Goal: Task Accomplishment & Management: Manage account settings

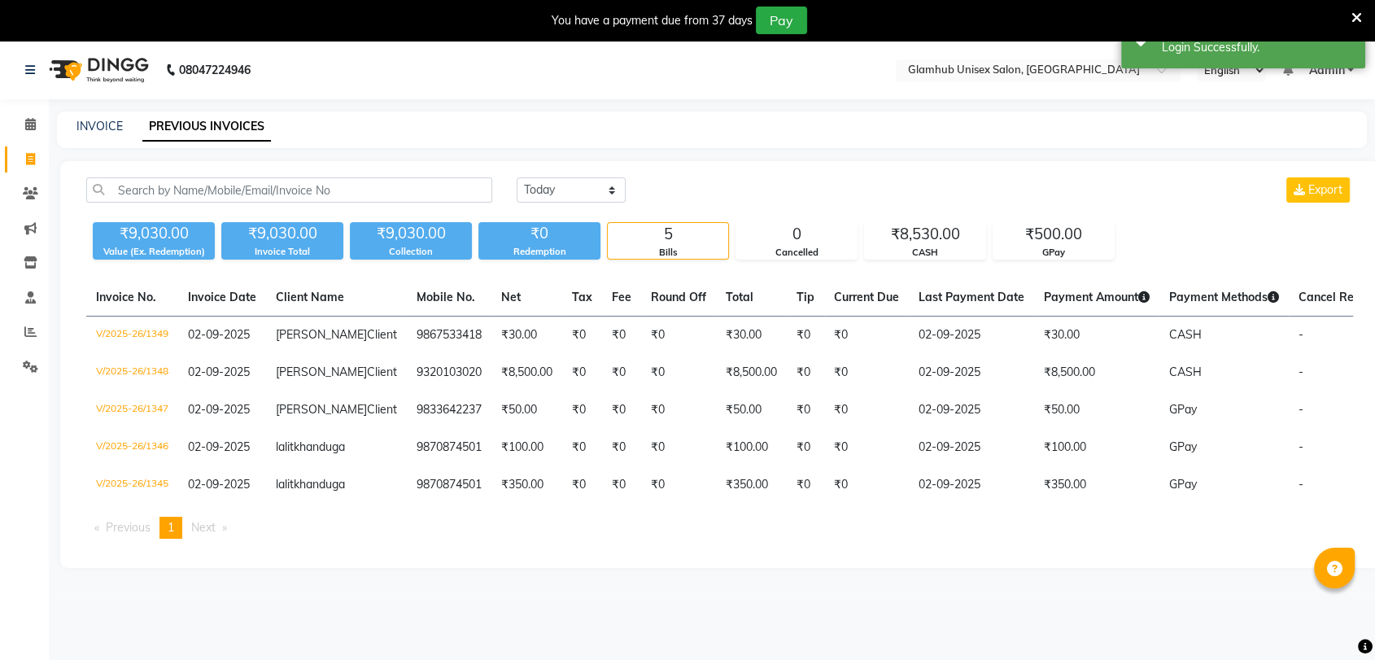
click at [558, 185] on select "[DATE] [DATE] Custom Range" at bounding box center [571, 189] width 109 height 25
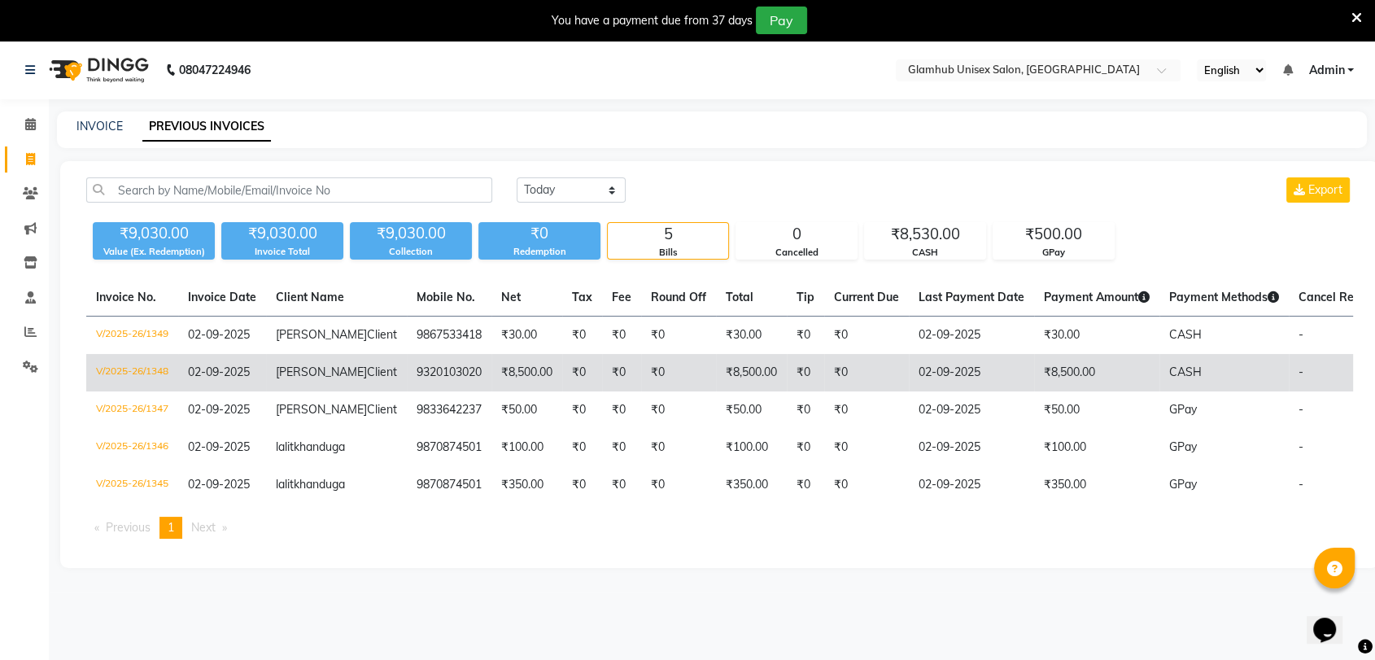
click at [312, 379] on span "[PERSON_NAME]" at bounding box center [321, 371] width 91 height 15
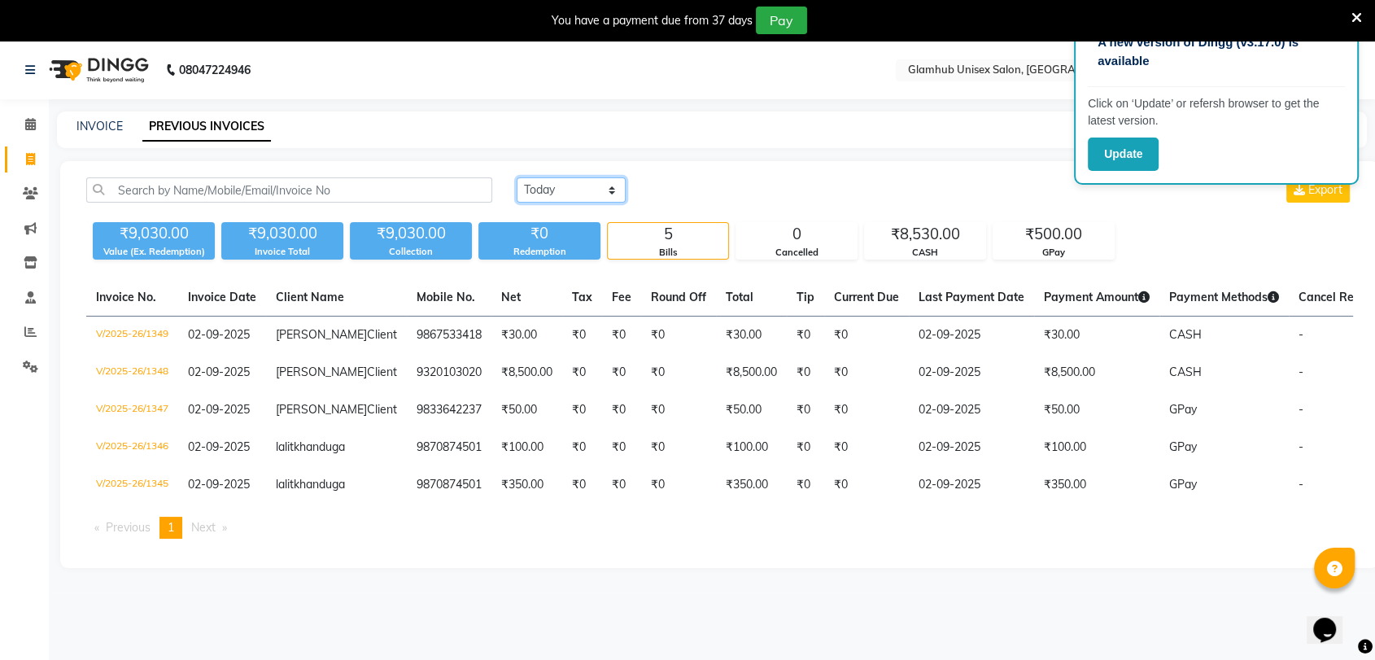
click at [571, 194] on select "[DATE] [DATE] Custom Range" at bounding box center [571, 189] width 109 height 25
select select "range"
click at [517, 177] on select "[DATE] [DATE] Custom Range" at bounding box center [571, 189] width 109 height 25
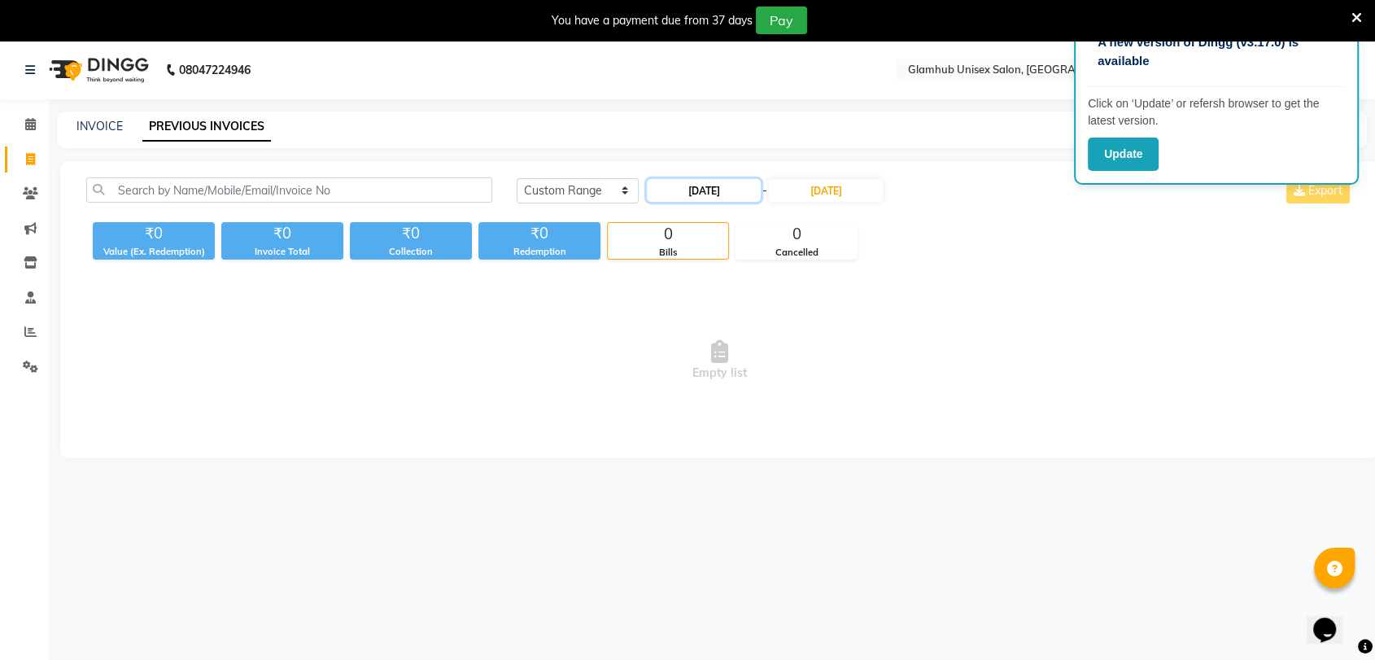
click at [703, 192] on input "[DATE]" at bounding box center [704, 190] width 114 height 23
select select "9"
select select "2025"
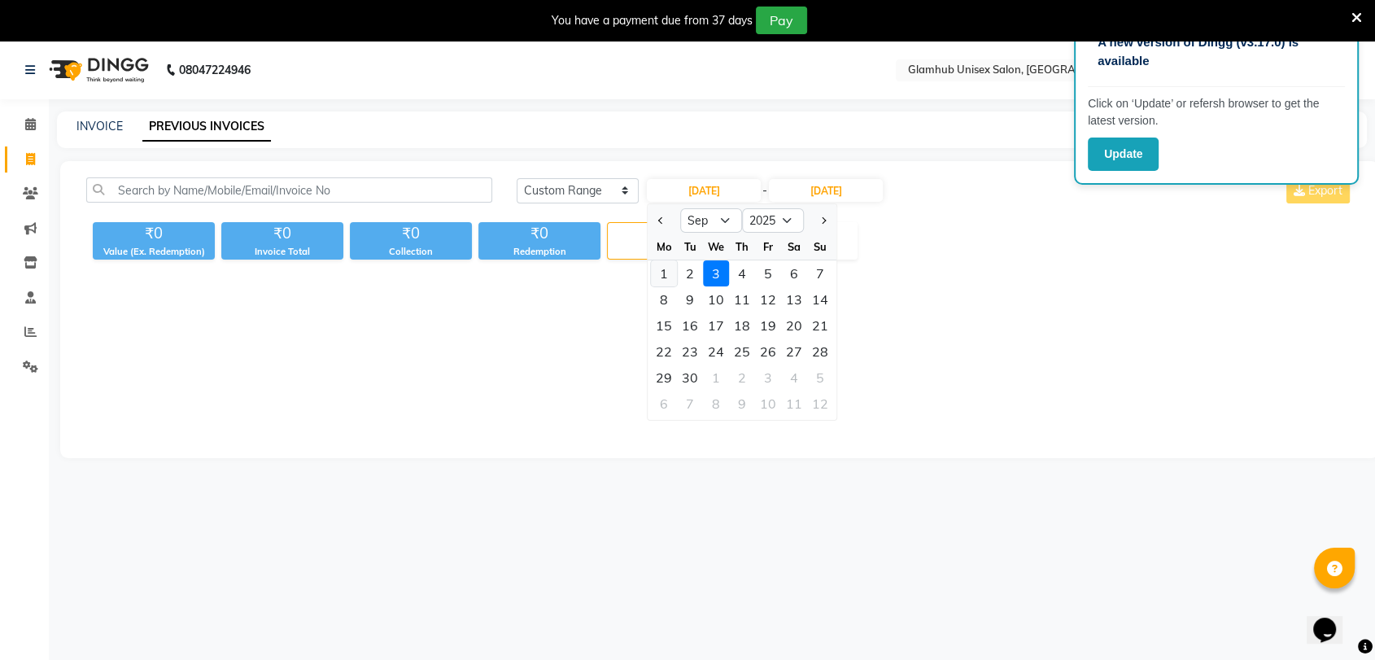
click at [660, 275] on div "1" at bounding box center [664, 273] width 26 height 26
type input "[DATE]"
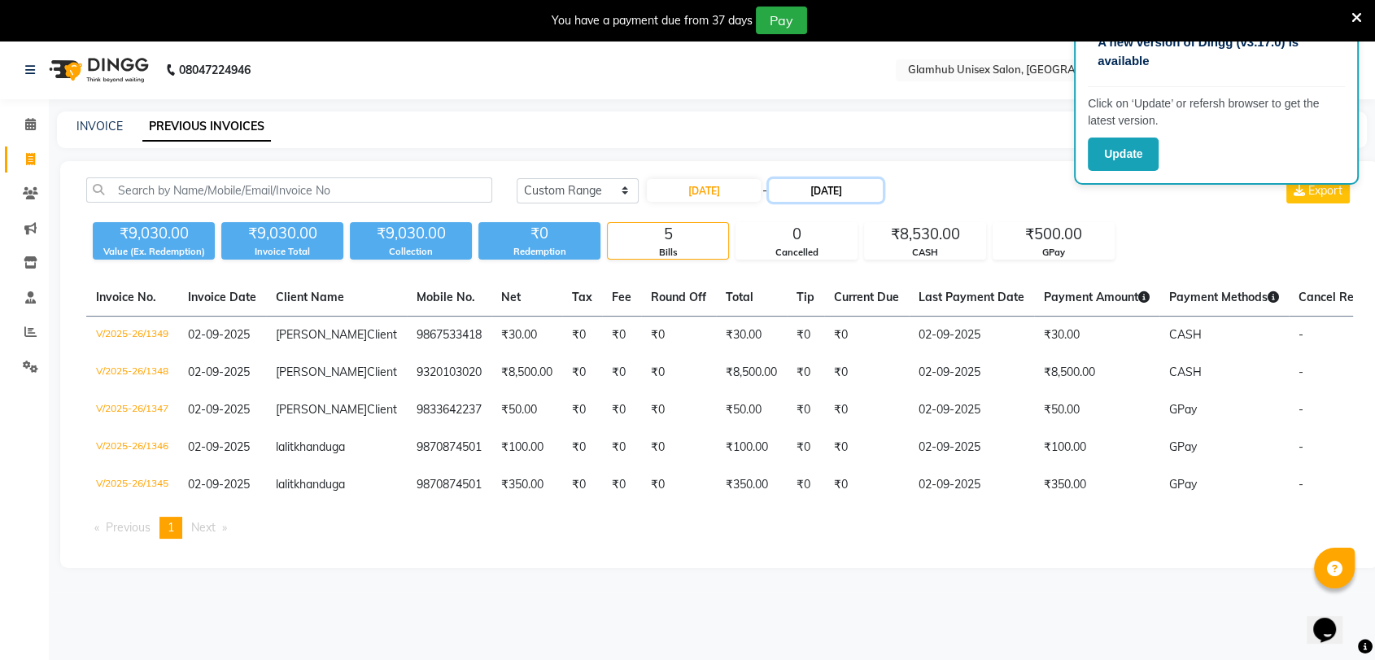
click at [818, 198] on input "[DATE]" at bounding box center [826, 190] width 114 height 23
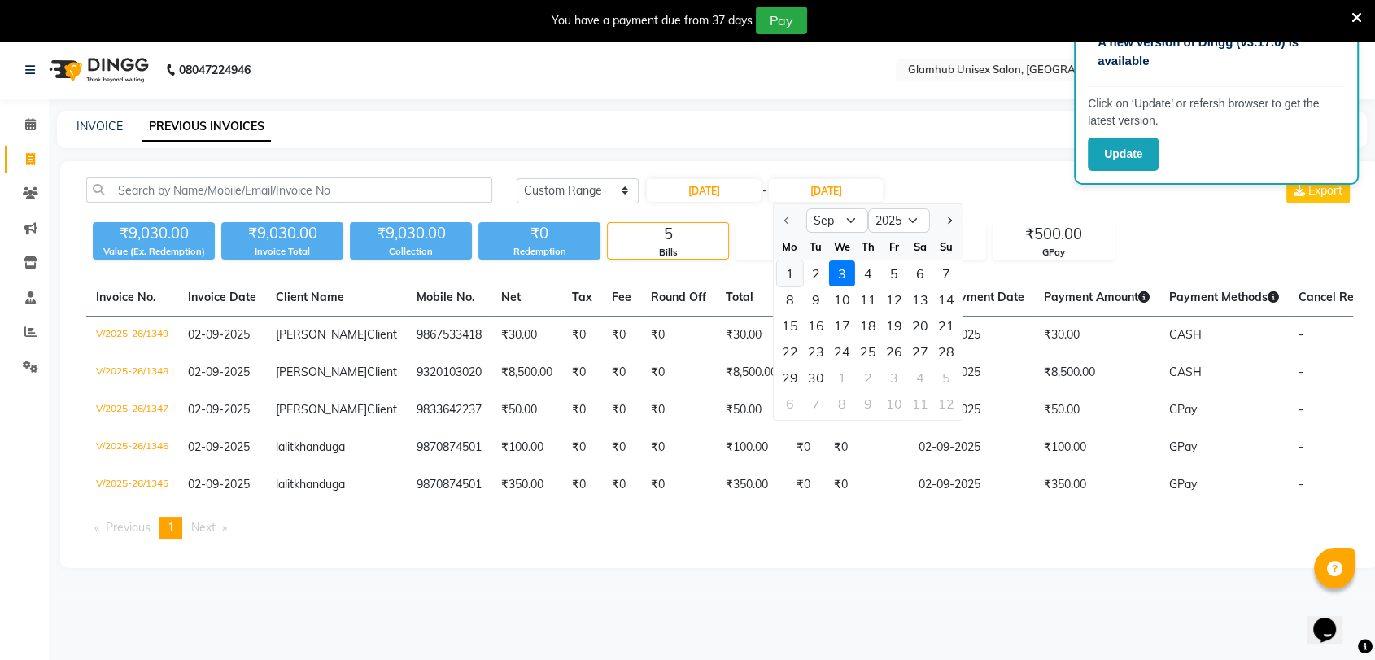
click at [781, 280] on div "1" at bounding box center [790, 273] width 26 height 26
type input "[DATE]"
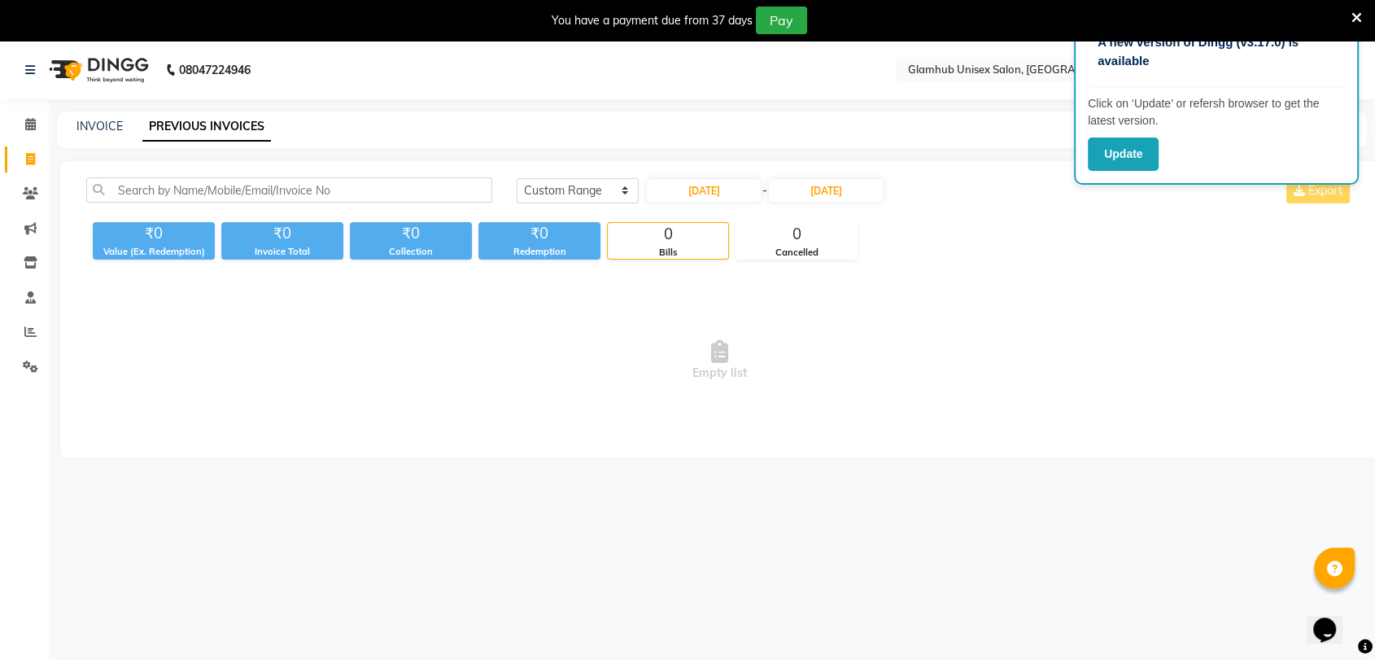
click at [1353, 13] on icon at bounding box center [1356, 18] width 11 height 15
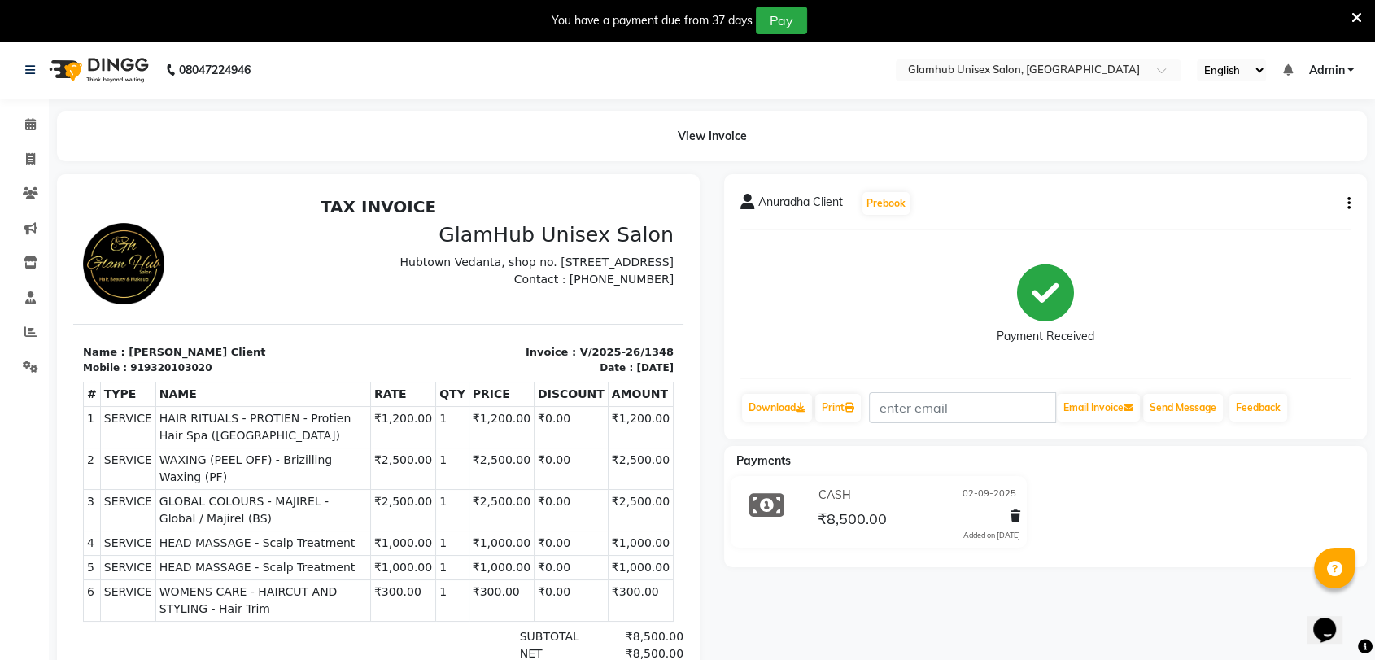
scroll to position [13, 0]
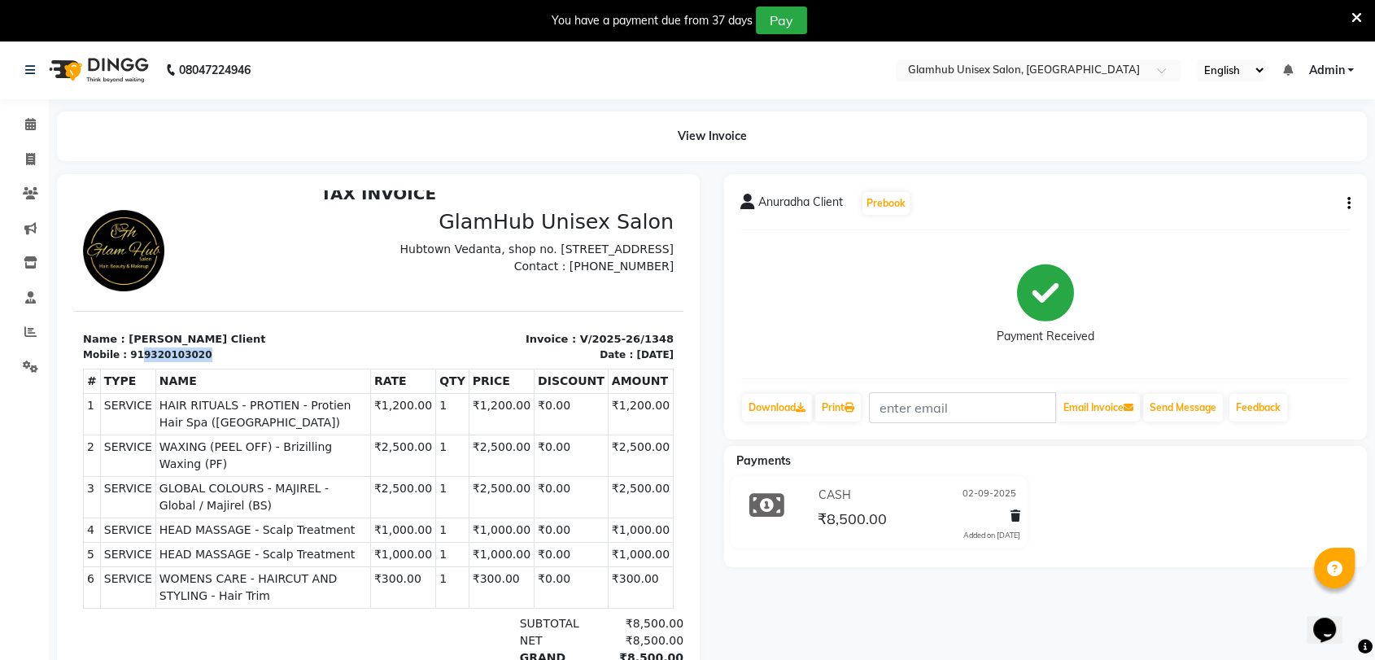
drag, startPoint x: 195, startPoint y: 372, endPoint x: 133, endPoint y: 370, distance: 62.7
click at [133, 362] on div "Mobile : 919320103020" at bounding box center [226, 354] width 286 height 15
copy div "9320103020"
